Goal: Check status: Check status

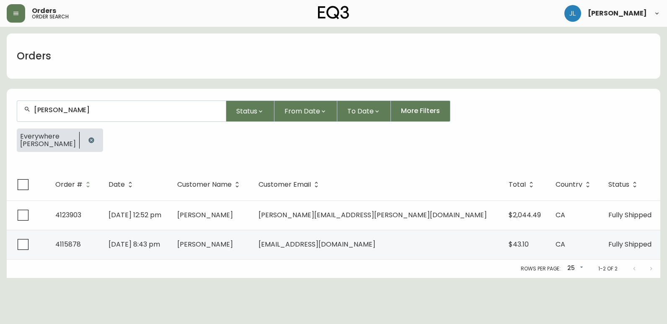
click at [88, 140] on icon "button" at bounding box center [90, 139] width 5 height 5
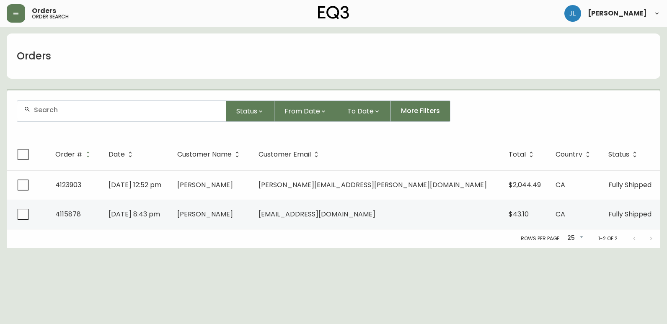
click at [86, 110] on input "text" at bounding box center [126, 110] width 185 height 8
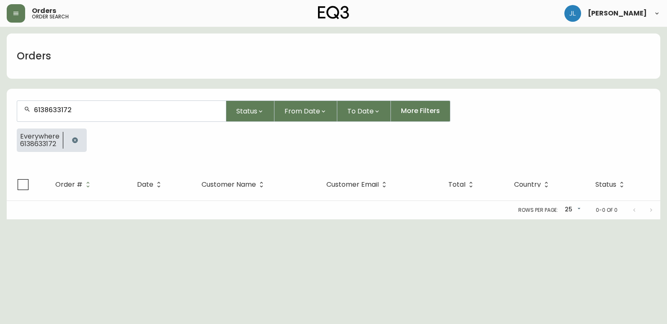
type input "6138633172"
click at [75, 135] on button "button" at bounding box center [75, 140] width 17 height 17
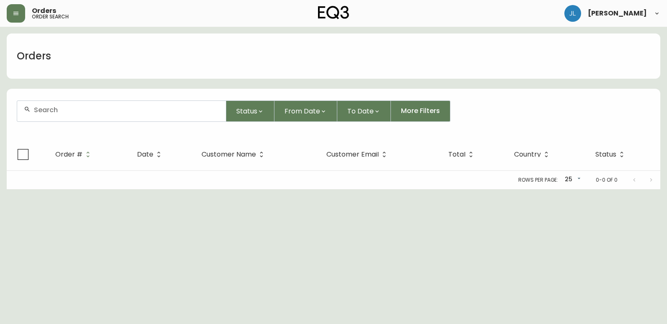
click at [84, 109] on input "text" at bounding box center [126, 110] width 185 height 8
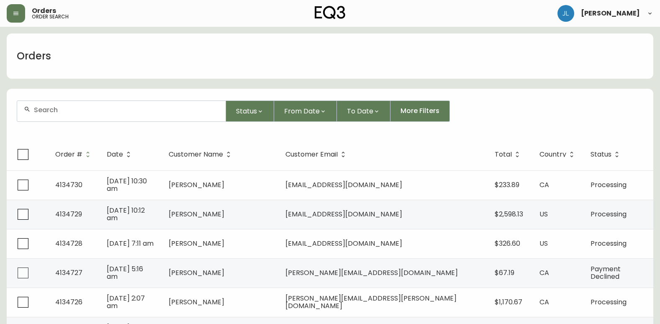
click at [152, 105] on div at bounding box center [121, 111] width 209 height 21
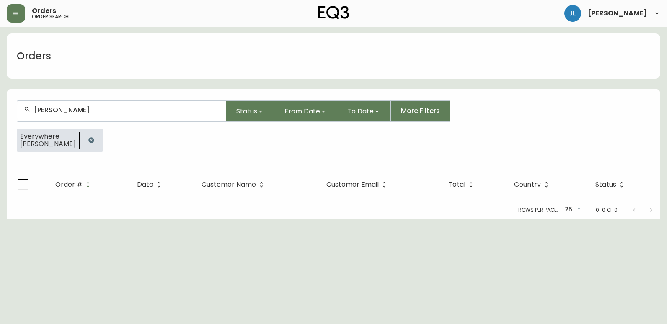
click at [52, 110] on input "[PERSON_NAME]" at bounding box center [126, 110] width 185 height 8
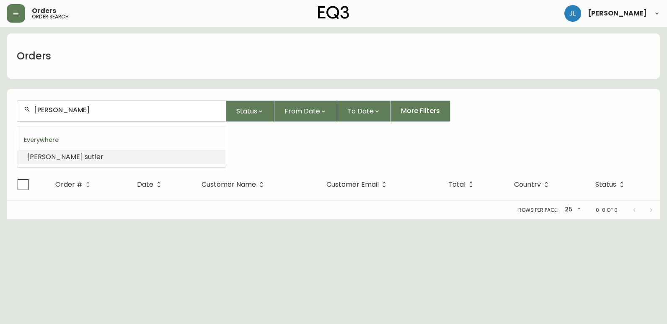
type input "[PERSON_NAME]"
click at [90, 110] on input "text" at bounding box center [126, 110] width 185 height 8
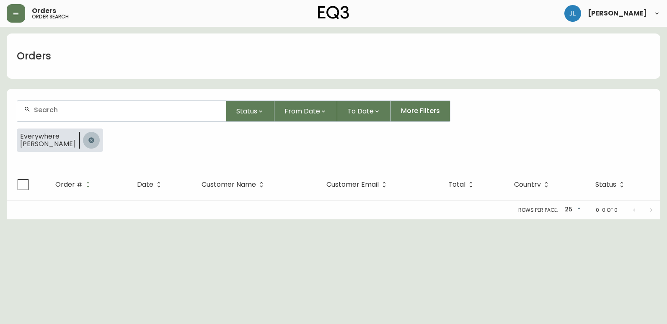
drag, startPoint x: 76, startPoint y: 138, endPoint x: 74, endPoint y: 119, distance: 19.4
click at [88, 139] on icon "button" at bounding box center [91, 140] width 7 height 7
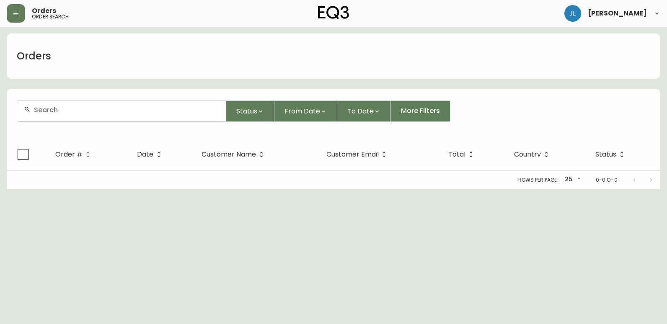
click at [74, 116] on div at bounding box center [121, 111] width 209 height 21
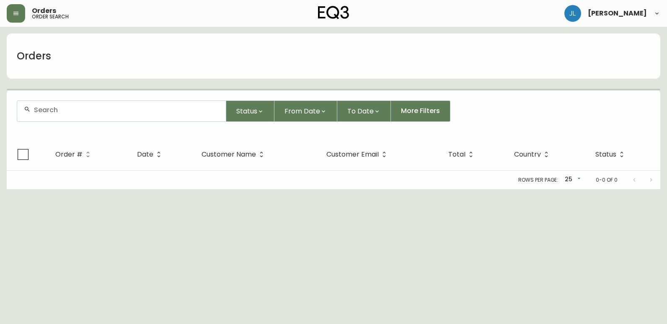
paste input "4134466"
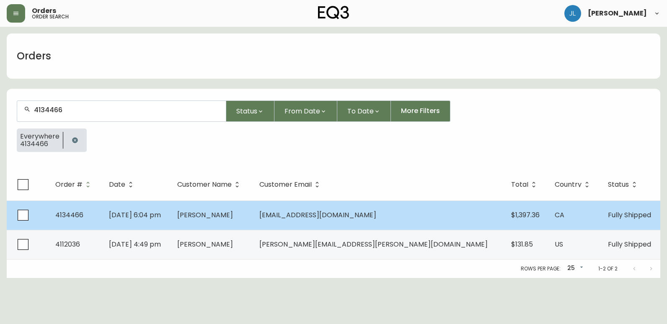
type input "4134466"
click at [170, 217] on td "[DATE] 6:04 pm" at bounding box center [136, 215] width 68 height 29
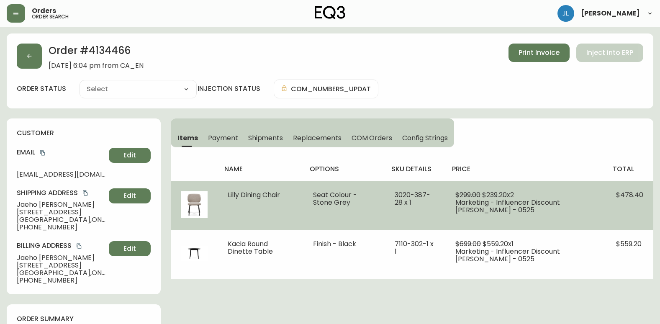
type input "Fully Shipped"
select select "FULLY_SHIPPED"
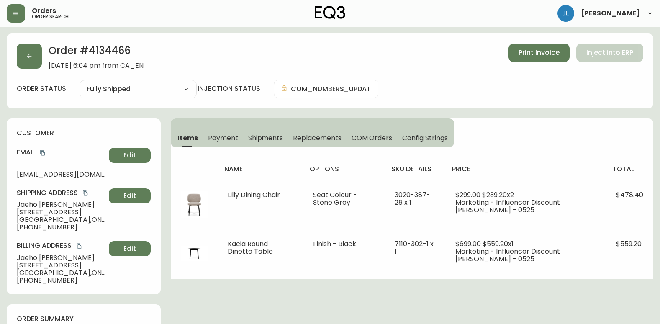
click at [262, 139] on span "Shipments" at bounding box center [265, 138] width 35 height 9
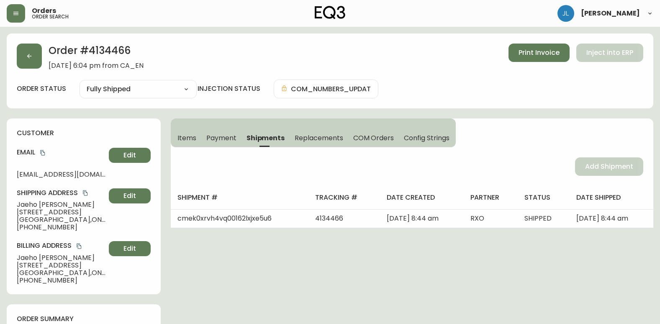
click at [196, 134] on span "Items" at bounding box center [187, 138] width 19 height 9
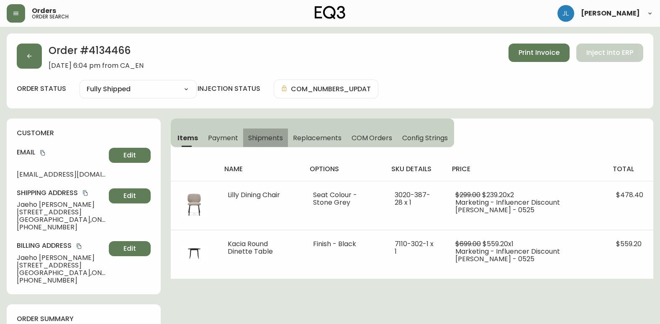
click at [264, 134] on span "Shipments" at bounding box center [265, 138] width 35 height 9
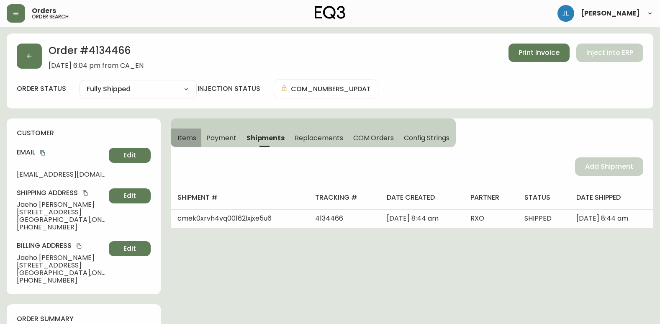
click at [194, 135] on span "Items" at bounding box center [187, 138] width 19 height 9
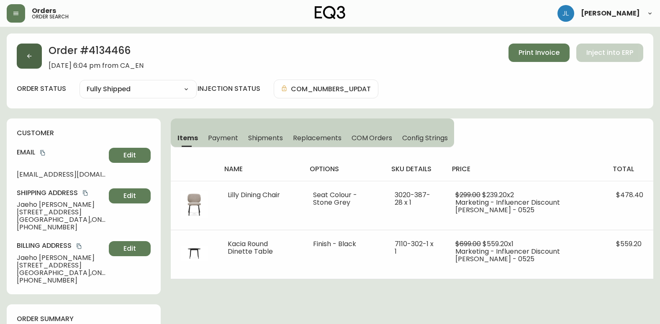
click at [36, 54] on button "button" at bounding box center [29, 56] width 25 height 25
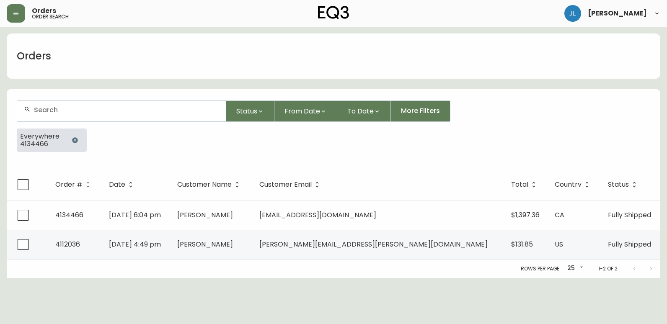
click at [75, 142] on icon "button" at bounding box center [74, 139] width 5 height 5
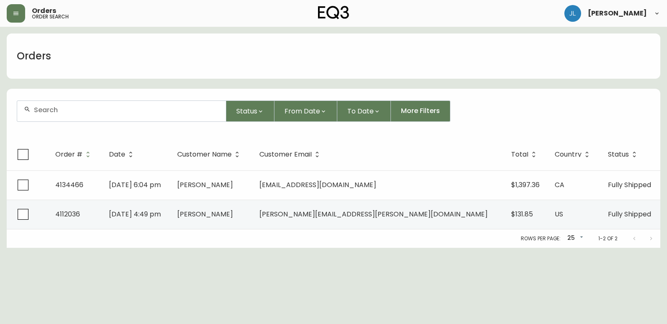
click at [75, 113] on input "text" at bounding box center [126, 110] width 185 height 8
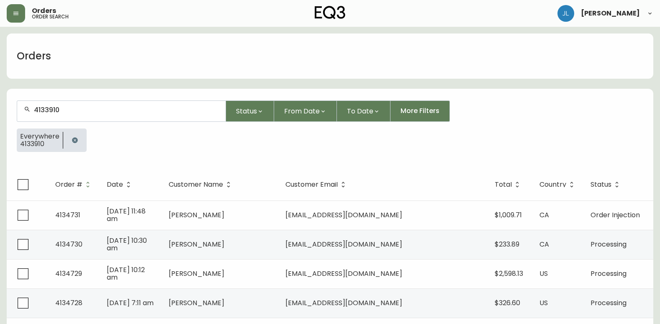
type input "4133910"
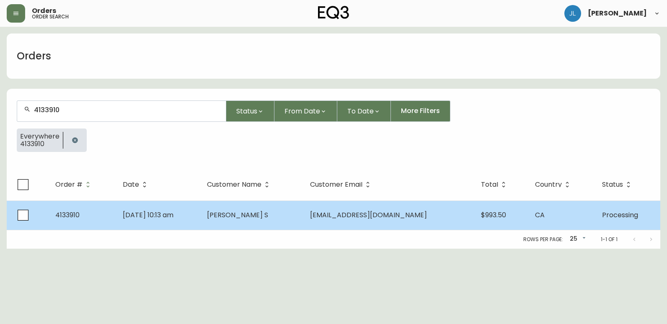
click at [268, 215] on span "[PERSON_NAME] S" at bounding box center [237, 215] width 61 height 10
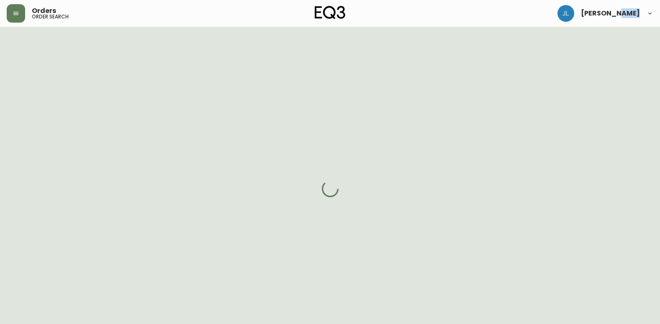
click at [269, 215] on div at bounding box center [330, 189] width 660 height 324
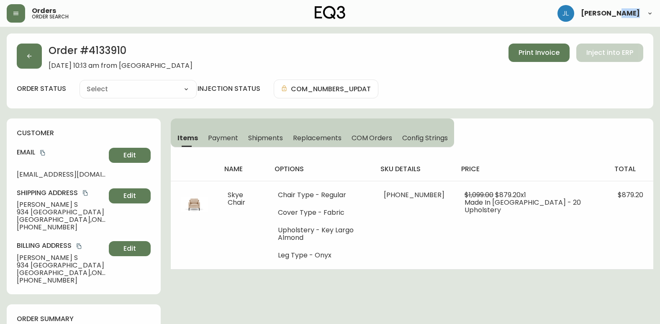
type input "Processing"
select select "PROCESSING"
drag, startPoint x: 125, startPoint y: 54, endPoint x: 85, endPoint y: 54, distance: 39.4
click at [85, 54] on h2 "Order # 4133910" at bounding box center [121, 53] width 144 height 18
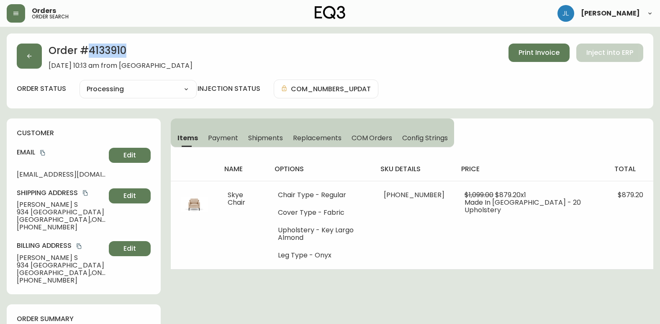
copy h2 "4133910"
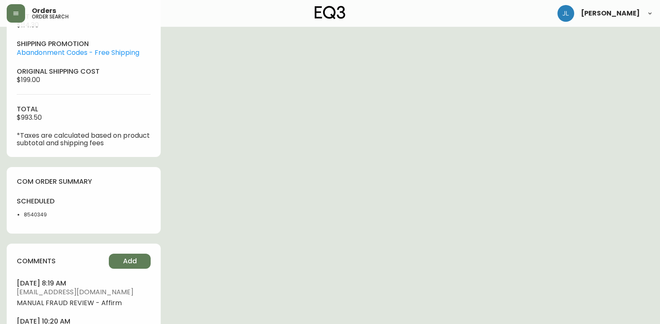
scroll to position [377, 0]
drag, startPoint x: 64, startPoint y: 218, endPoint x: 18, endPoint y: 215, distance: 45.3
click at [24, 215] on li "8540349" at bounding box center [51, 215] width 55 height 8
copy li "8540349"
drag, startPoint x: 629, startPoint y: 125, endPoint x: 587, endPoint y: 132, distance: 43.0
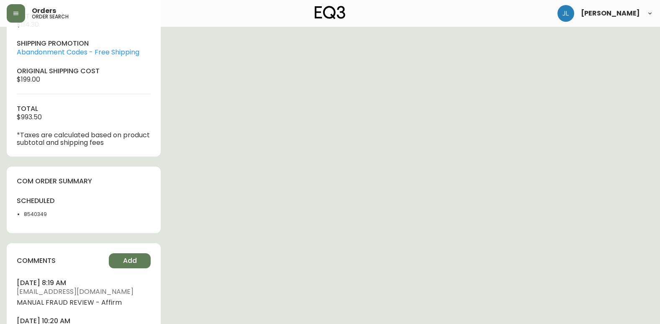
click at [629, 125] on div "Order # 4133910 [DATE] 10:13 am from [GEOGRAPHIC_DATA] Print Invoice Inject int…" at bounding box center [330, 21] width 647 height 728
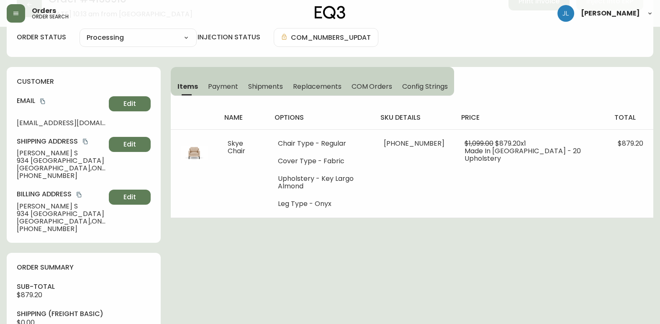
scroll to position [0, 0]
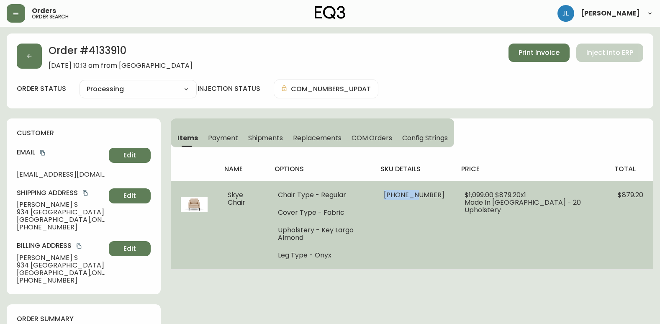
drag, startPoint x: 417, startPoint y: 196, endPoint x: 447, endPoint y: 194, distance: 29.8
click at [447, 194] on td "[PHONE_NUMBER]" at bounding box center [414, 225] width 81 height 88
copy span "30156-02"
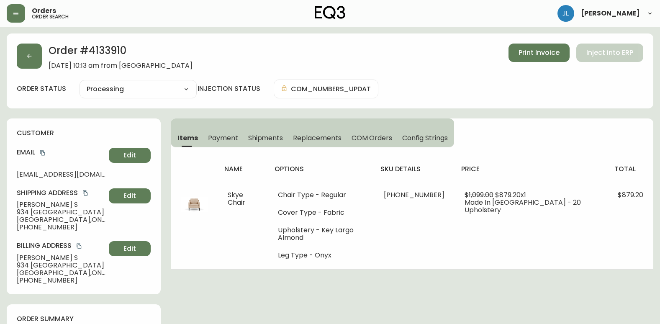
drag, startPoint x: 504, startPoint y: 304, endPoint x: 511, endPoint y: 295, distance: 11.1
drag, startPoint x: 569, startPoint y: 111, endPoint x: 259, endPoint y: 62, distance: 313.3
click at [31, 60] on button "button" at bounding box center [29, 56] width 25 height 25
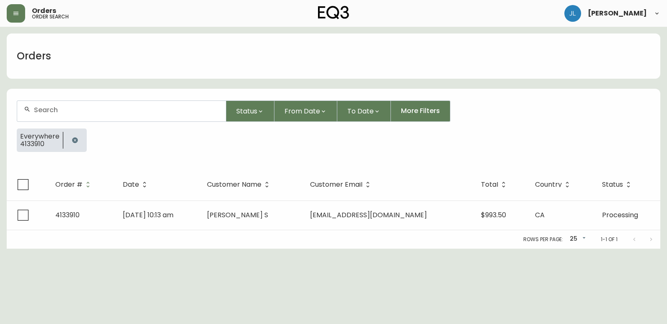
click at [76, 141] on icon "button" at bounding box center [74, 139] width 5 height 5
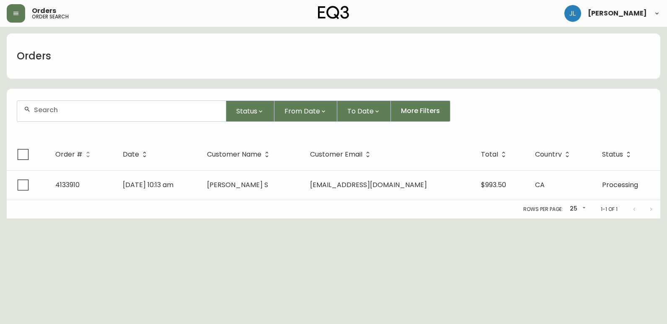
click at [86, 112] on input "text" at bounding box center [126, 110] width 185 height 8
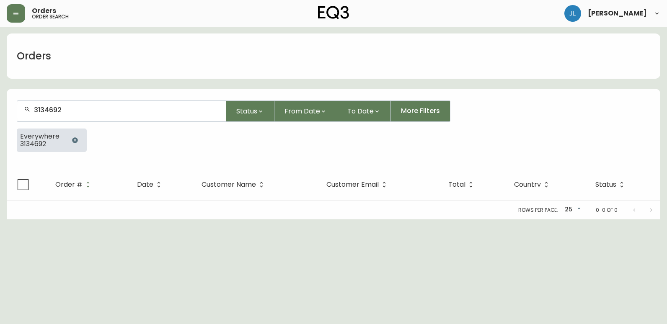
type input "3134692"
click at [77, 135] on button "button" at bounding box center [75, 140] width 17 height 17
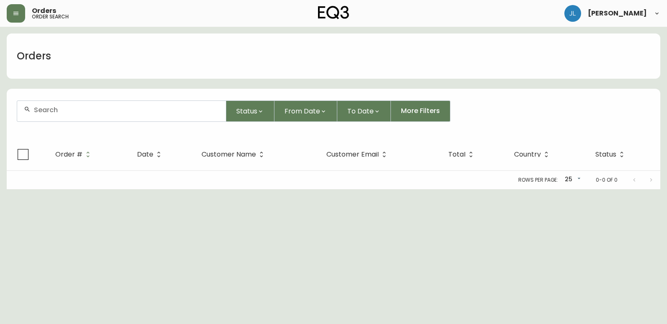
drag, startPoint x: 91, startPoint y: 108, endPoint x: 71, endPoint y: 112, distance: 20.0
click at [71, 112] on input "text" at bounding box center [126, 110] width 185 height 8
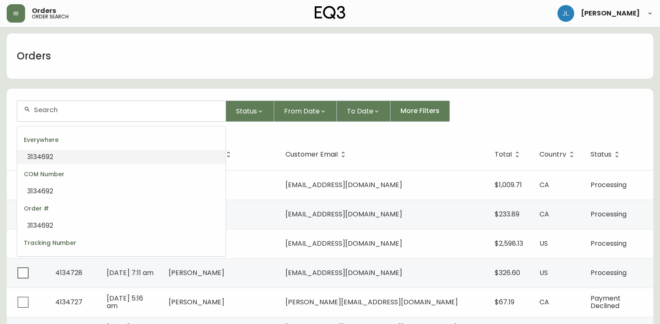
paste input "4134692"
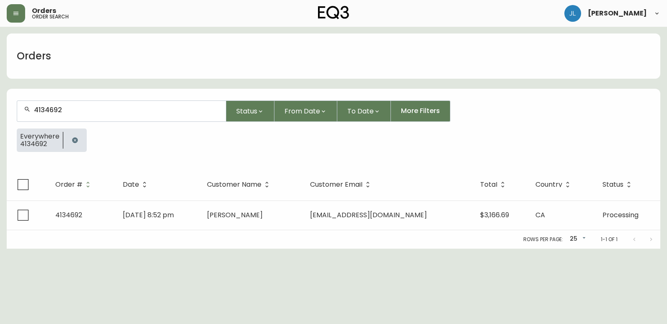
type input "4134692"
click at [224, 232] on div "Rows per page: 25 25 1-1 of 1" at bounding box center [333, 239] width 653 height 18
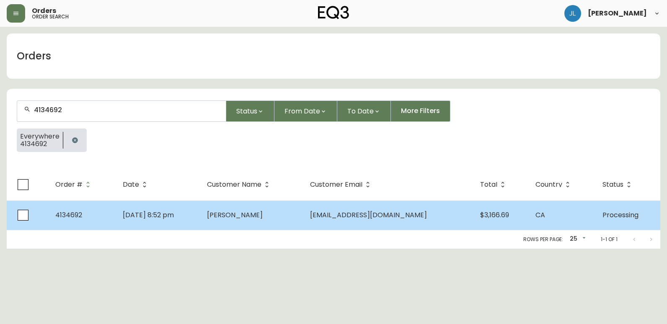
click at [200, 218] on td "[DATE] 8:52 pm" at bounding box center [158, 215] width 84 height 29
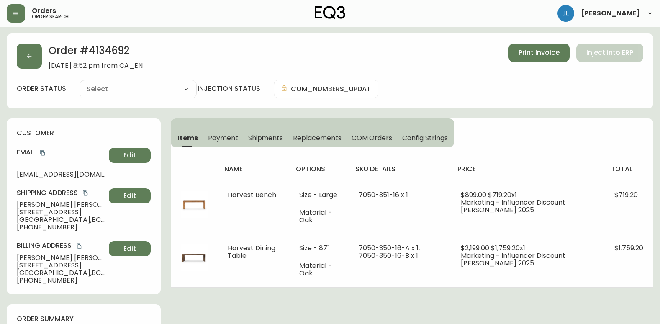
type input "Processing"
select select "PROCESSING"
click at [262, 138] on span "Shipments" at bounding box center [265, 138] width 35 height 9
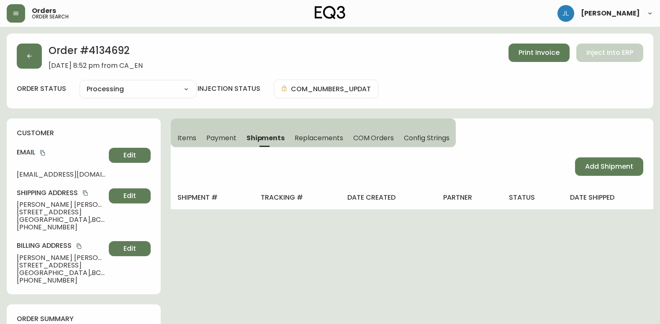
click at [186, 134] on span "Items" at bounding box center [187, 138] width 19 height 9
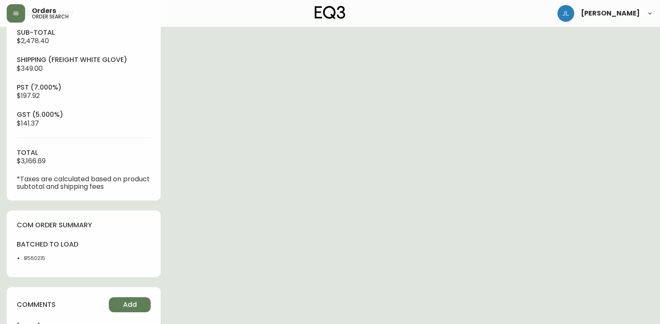
scroll to position [372, 0]
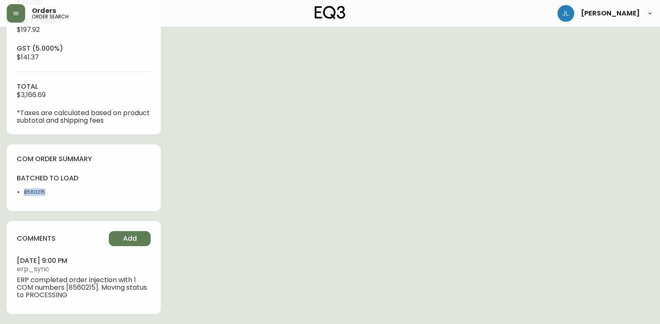
drag, startPoint x: 67, startPoint y: 194, endPoint x: 5, endPoint y: 191, distance: 62.1
copy li "8560215"
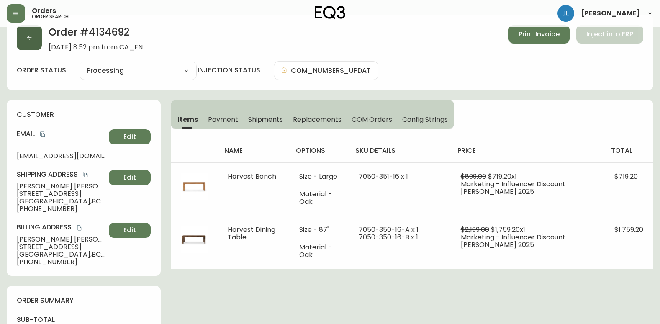
scroll to position [0, 0]
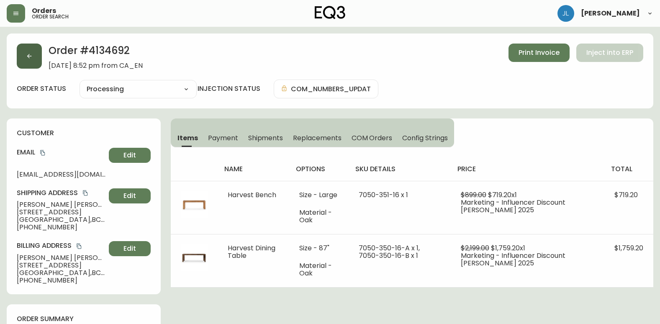
click at [37, 56] on button "button" at bounding box center [29, 56] width 25 height 25
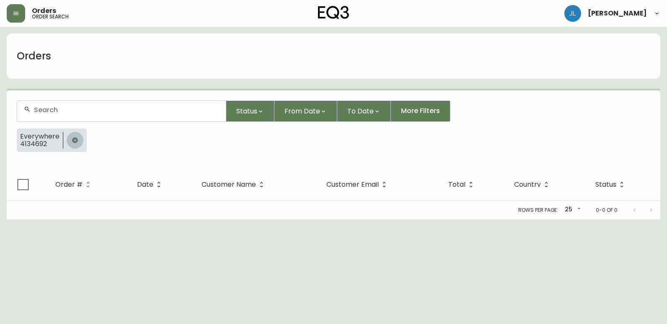
click at [79, 141] on button "button" at bounding box center [75, 140] width 17 height 17
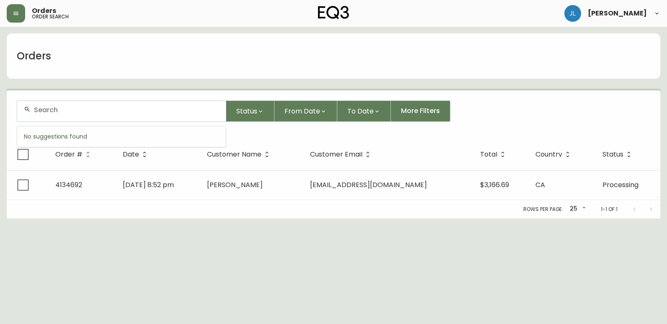
click at [84, 113] on input "text" at bounding box center [126, 110] width 185 height 8
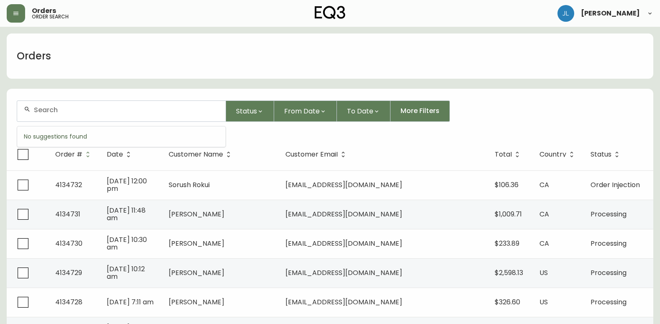
paste input "4134721"
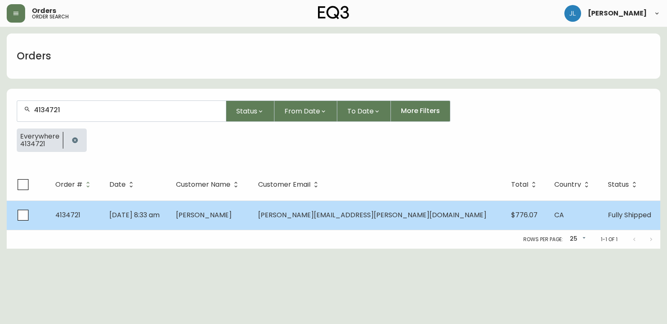
type input "4134721"
click at [169, 209] on td "[DATE] 8:33 am" at bounding box center [136, 215] width 67 height 29
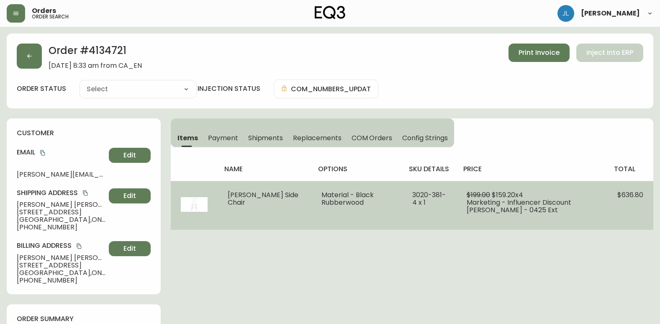
type input "Fully Shipped"
select select "FULLY_SHIPPED"
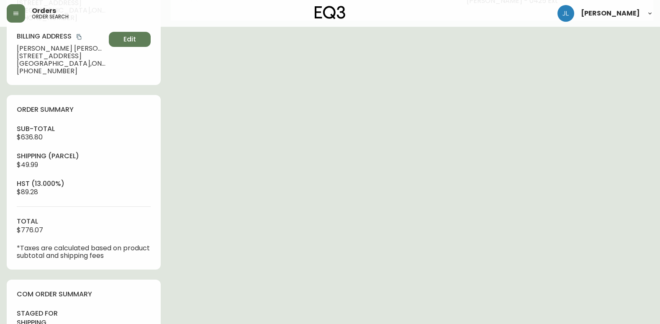
scroll to position [335, 0]
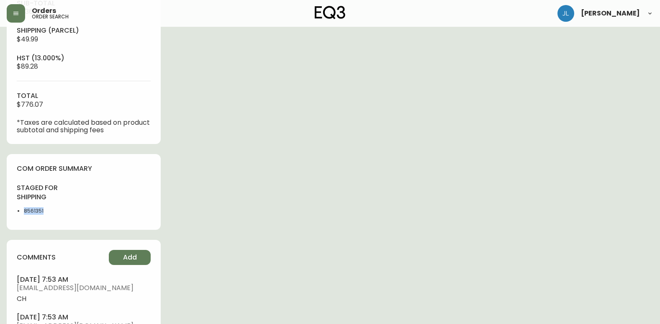
drag, startPoint x: 49, startPoint y: 213, endPoint x: 20, endPoint y: 212, distance: 29.3
click at [20, 212] on ul "8561351" at bounding box center [48, 211] width 62 height 8
copy li "8561351"
click at [566, 139] on div "Order # 4134721 [DATE] 8:33 am from [GEOGRAPHIC_DATA] Print Invoice Inject into…" at bounding box center [330, 84] width 647 height 773
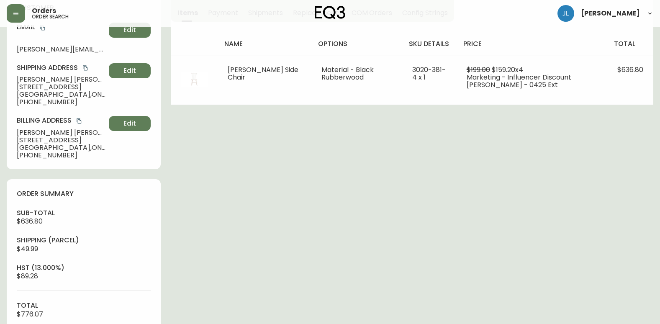
scroll to position [0, 0]
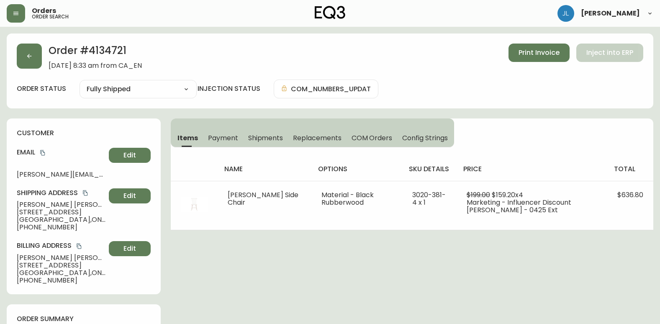
drag, startPoint x: 269, startPoint y: 134, endPoint x: 253, endPoint y: 134, distance: 15.5
click at [269, 134] on span "Shipments" at bounding box center [265, 138] width 35 height 9
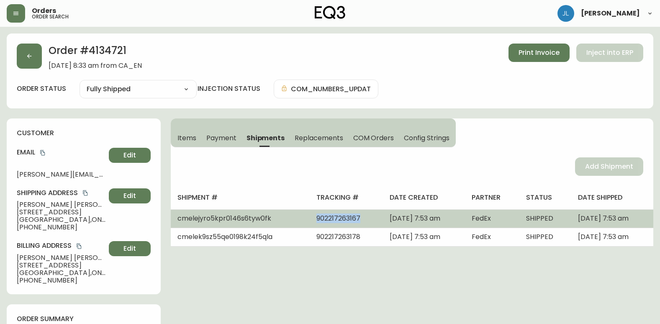
drag, startPoint x: 289, startPoint y: 220, endPoint x: 342, endPoint y: 218, distance: 52.8
click at [342, 218] on td "902217263167" at bounding box center [346, 218] width 73 height 18
copy span "902217263167"
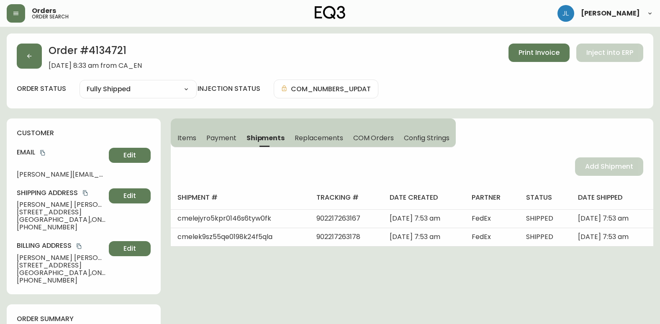
click at [182, 140] on span "Items" at bounding box center [187, 138] width 19 height 9
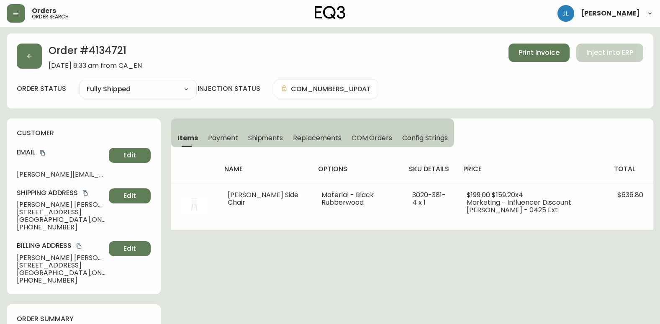
click at [272, 137] on span "Shipments" at bounding box center [265, 138] width 35 height 9
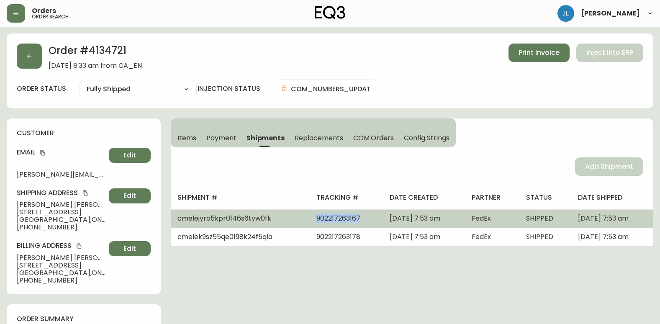
drag, startPoint x: 338, startPoint y: 217, endPoint x: 295, endPoint y: 217, distance: 43.1
click at [317, 217] on span "902217263167" at bounding box center [339, 219] width 44 height 10
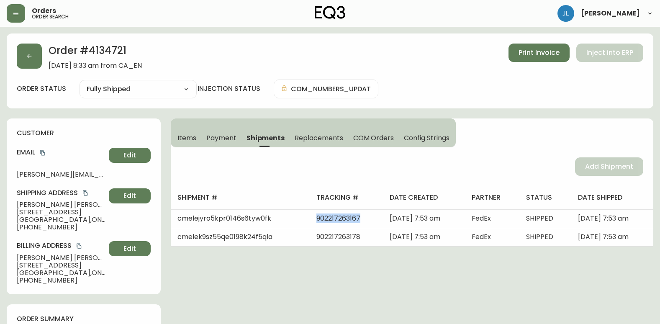
copy span "902217263167"
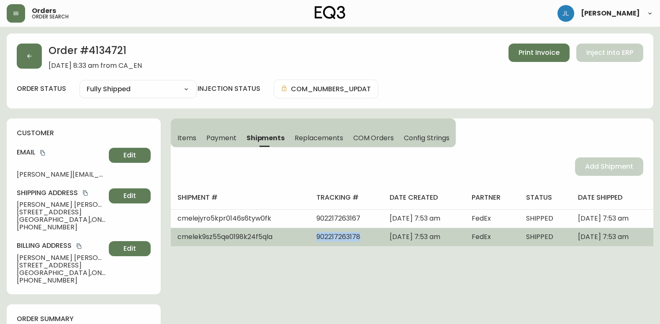
drag, startPoint x: 339, startPoint y: 236, endPoint x: 296, endPoint y: 238, distance: 43.6
click at [310, 238] on td "902217263178" at bounding box center [346, 237] width 73 height 18
copy span "902217263178"
